Goal: Transaction & Acquisition: Purchase product/service

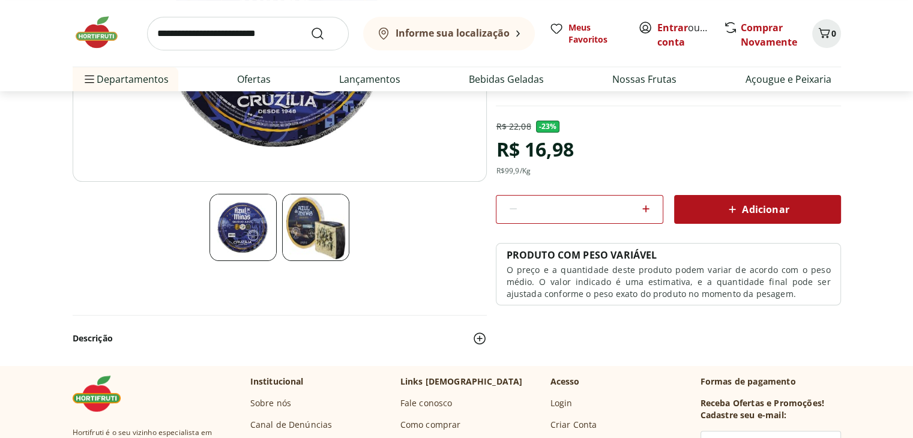
scroll to position [263, 0]
click at [313, 227] on img at bounding box center [315, 226] width 67 height 67
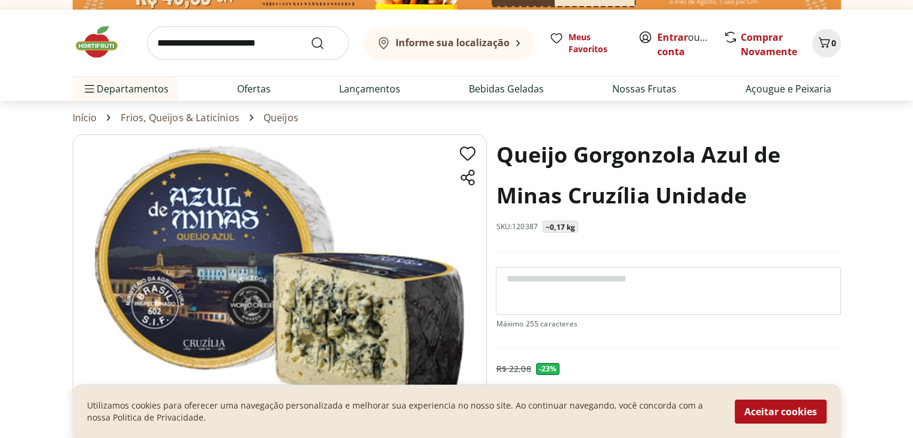
scroll to position [16, 0]
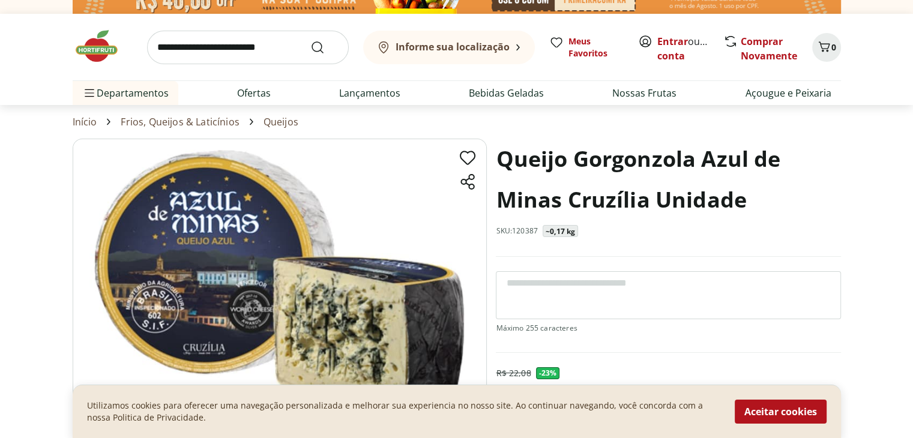
click at [466, 52] on b "Informe sua localização" at bounding box center [452, 46] width 114 height 13
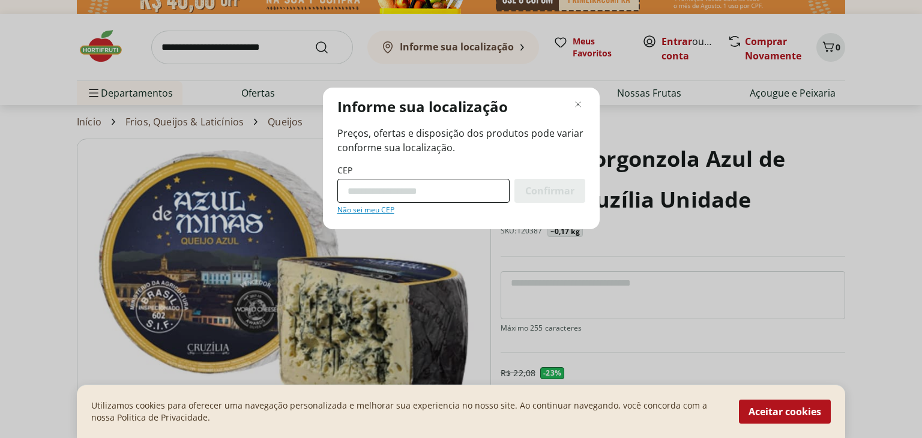
click at [403, 195] on input "CEP" at bounding box center [423, 191] width 172 height 24
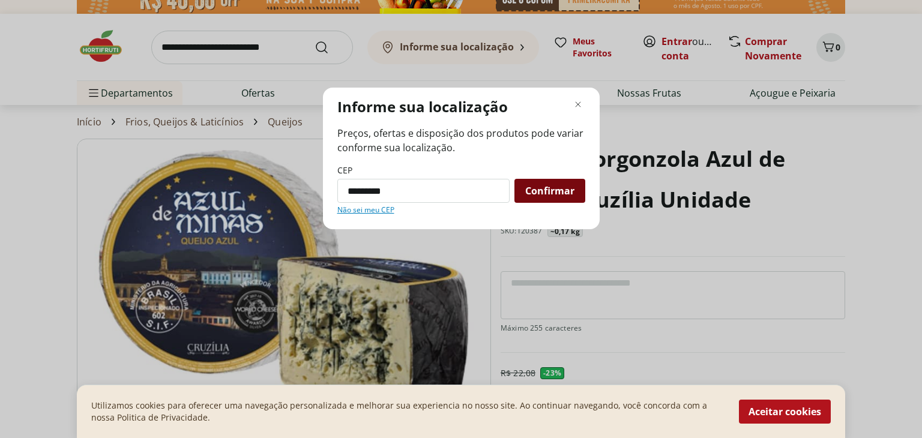
type input "*********"
click at [541, 188] on span "Confirmar" at bounding box center [549, 191] width 49 height 10
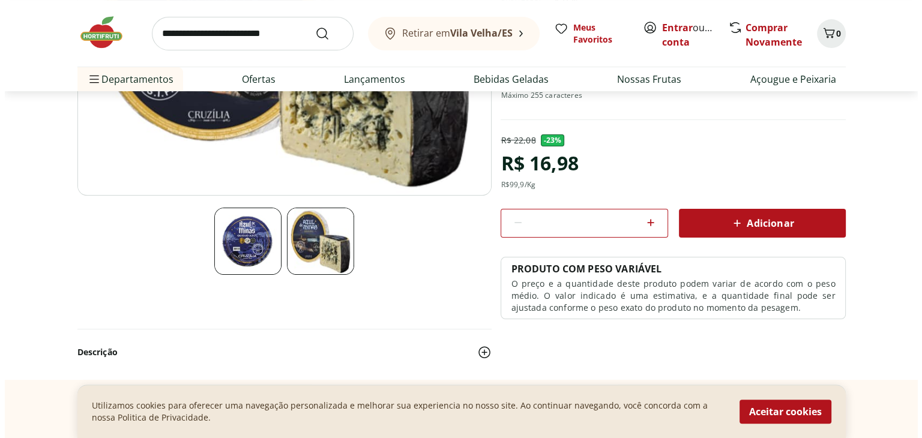
scroll to position [247, 0]
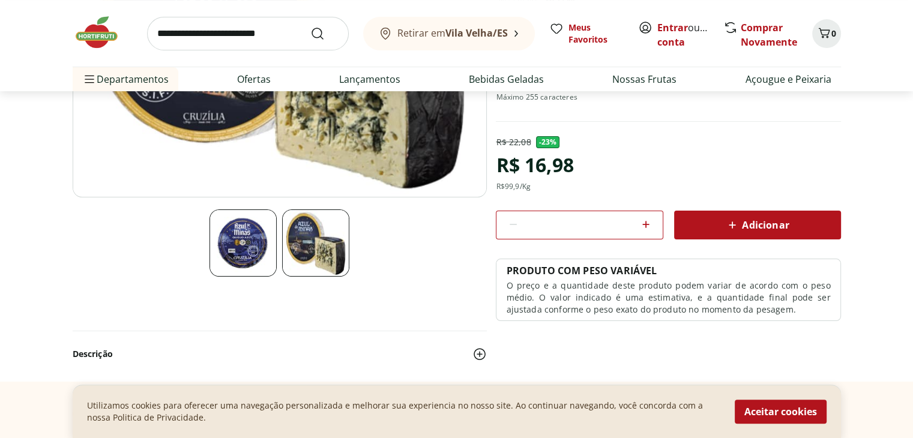
click at [706, 214] on div "Adicionar" at bounding box center [757, 225] width 148 height 22
click at [823, 39] on icon "Carrinho" at bounding box center [824, 33] width 14 height 14
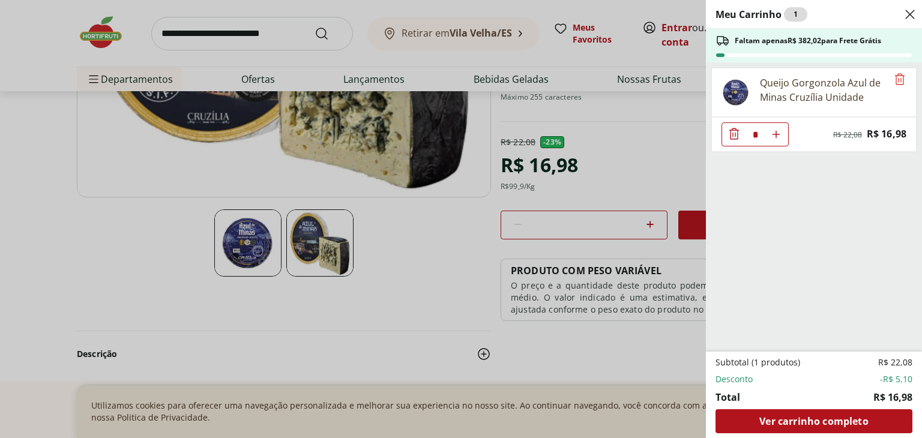
click at [773, 137] on icon "Aumentar Quantidade" at bounding box center [776, 135] width 10 height 10
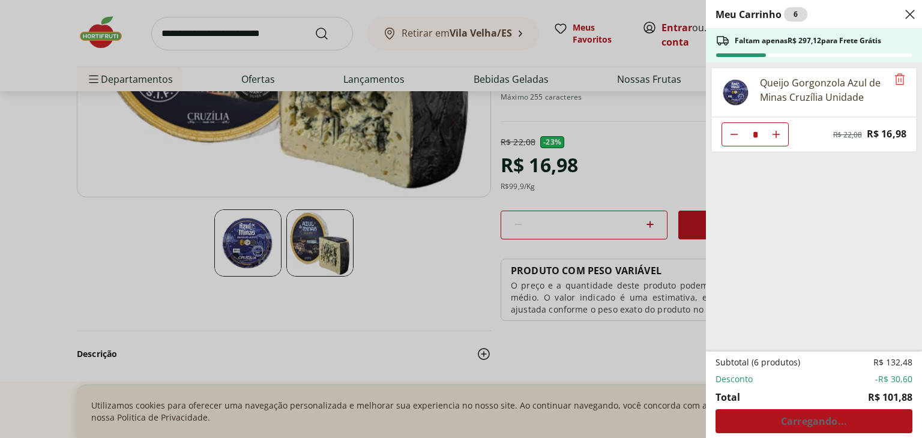
click at [773, 137] on icon "Aumentar Quantidade" at bounding box center [776, 135] width 10 height 10
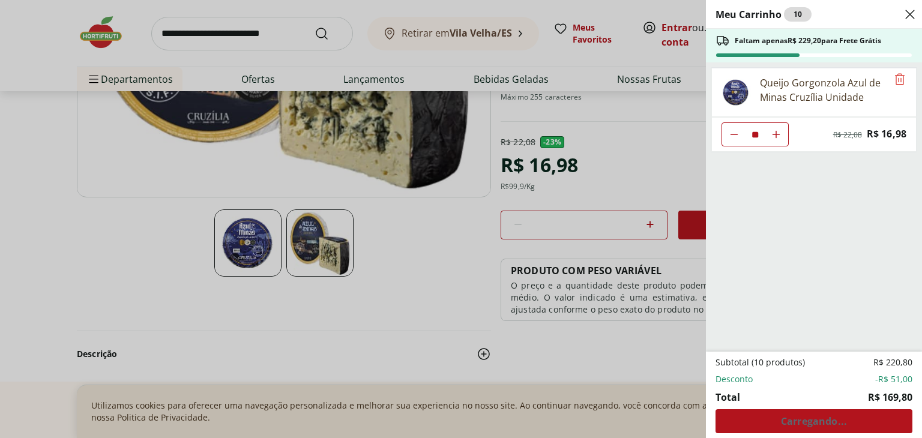
click at [773, 137] on icon "Aumentar Quantidade" at bounding box center [776, 135] width 10 height 10
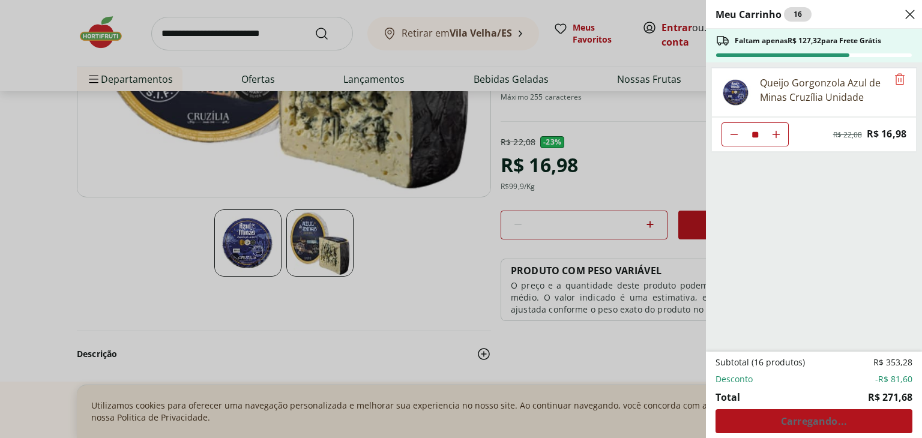
click at [773, 137] on icon "Aumentar Quantidade" at bounding box center [776, 135] width 10 height 10
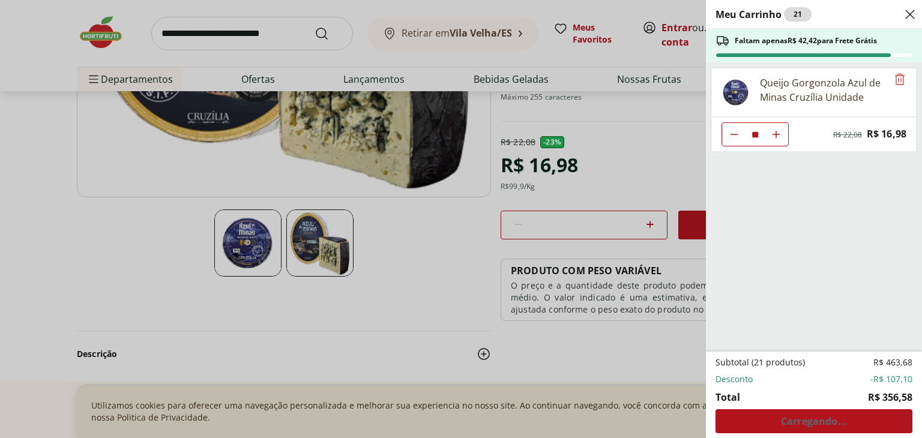
click at [773, 137] on icon "Aumentar Quantidade" at bounding box center [776, 135] width 10 height 10
type input "**"
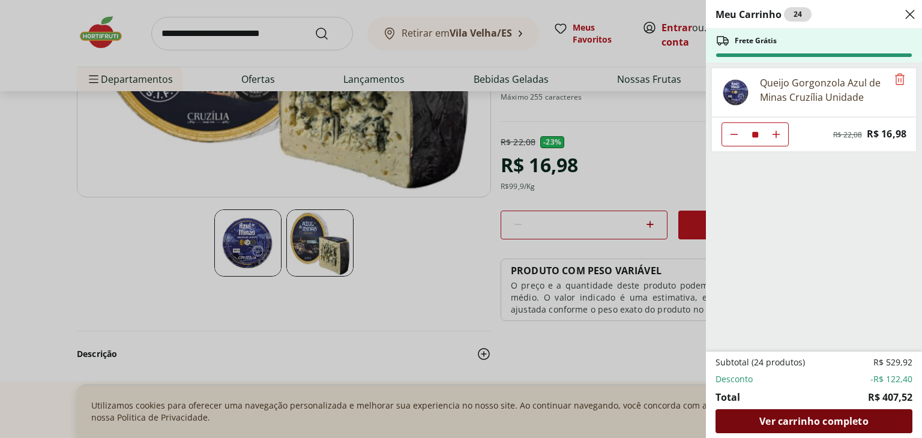
click at [832, 417] on span "Ver carrinho completo" at bounding box center [813, 421] width 109 height 10
